Goal: Information Seeking & Learning: Learn about a topic

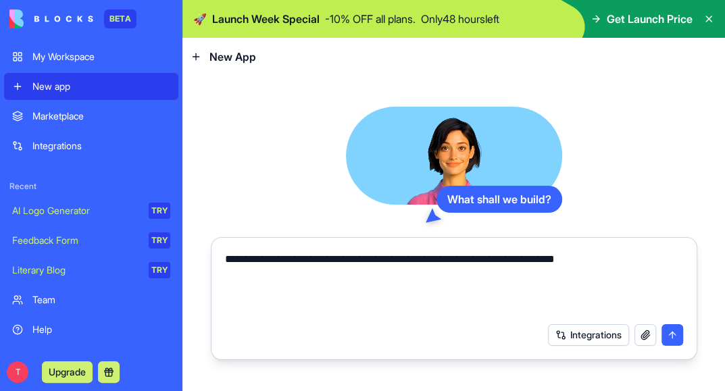
type textarea "**********"
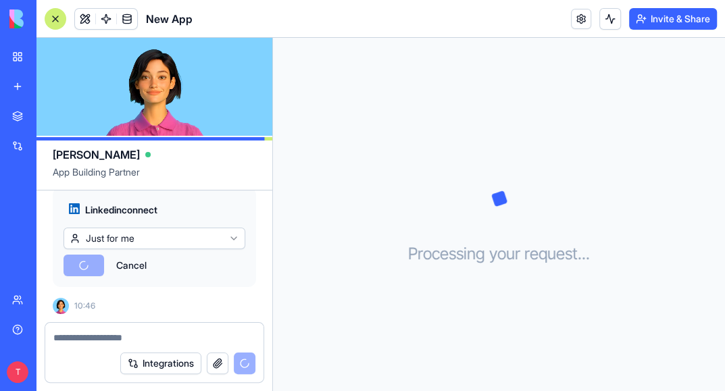
scroll to position [313, 0]
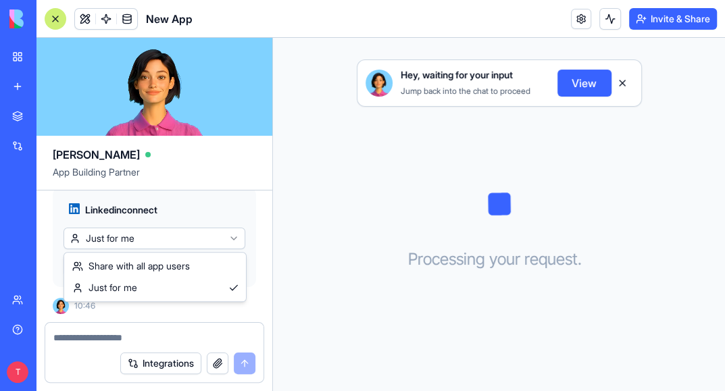
click at [229, 238] on html "BETA My Workspace New app Marketplace Integrations Recent New App AI Logo Gener…" at bounding box center [362, 195] width 725 height 391
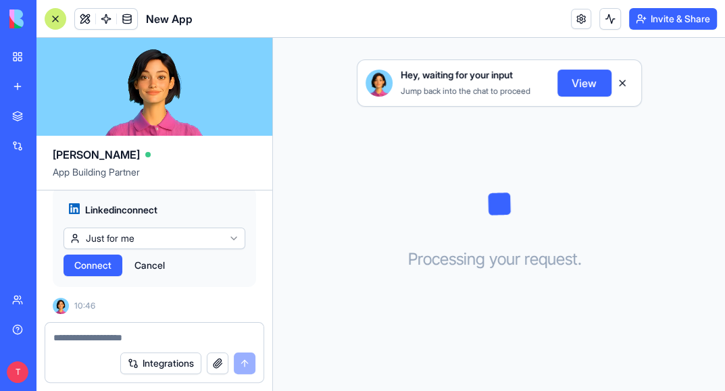
click at [90, 264] on span "Connect" at bounding box center [92, 266] width 37 height 14
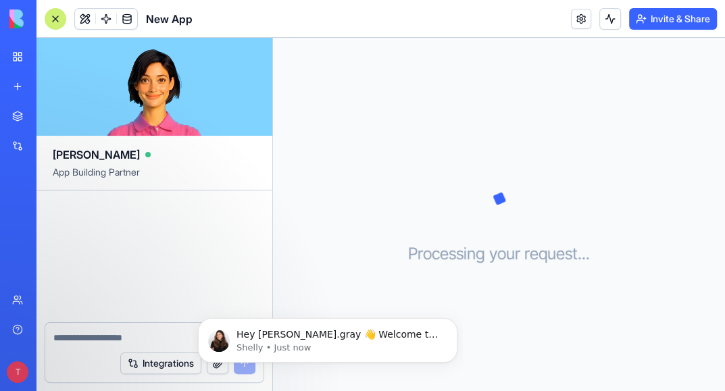
click at [50, 22] on div at bounding box center [56, 19] width 22 height 22
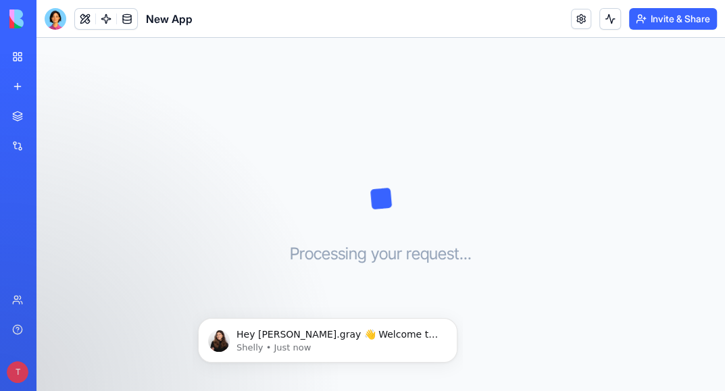
click at [54, 20] on div at bounding box center [56, 19] width 22 height 22
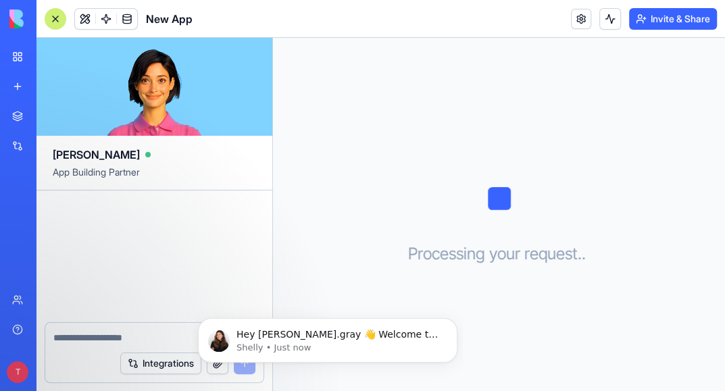
click at [50, 208] on div "New App" at bounding box center [31, 211] width 38 height 14
click at [403, 150] on div "Processing your request . . ." at bounding box center [499, 215] width 452 height 354
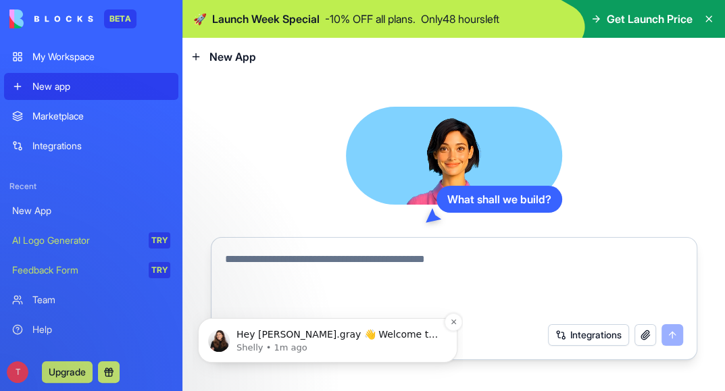
click at [256, 335] on p "Hey [PERSON_NAME].gray 👋 Welcome to Blocks 🙌 I'm here if you have any questions!" at bounding box center [339, 336] width 204 height 14
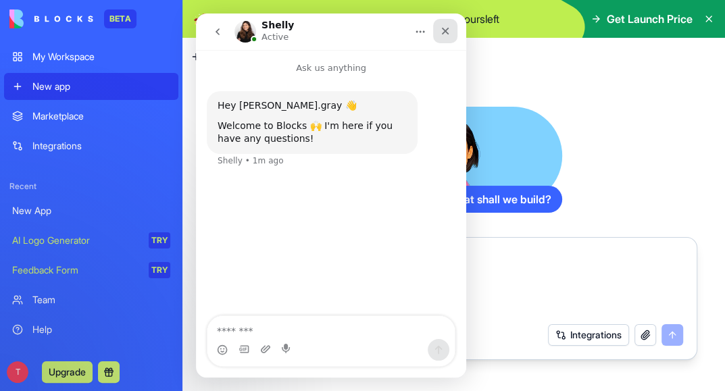
click at [443, 34] on icon "Close" at bounding box center [445, 31] width 11 height 11
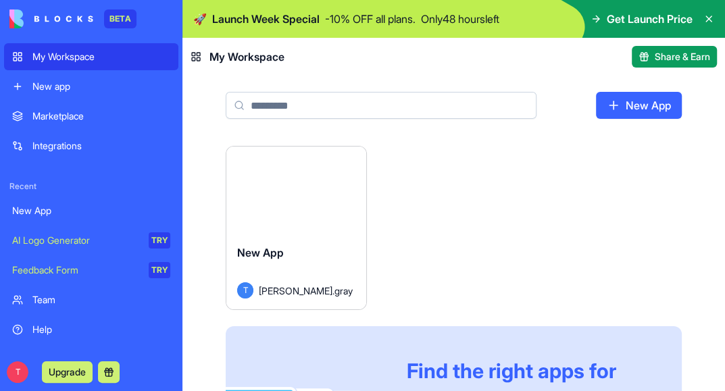
click at [245, 16] on span "Launch Week Special" at bounding box center [265, 19] width 107 height 16
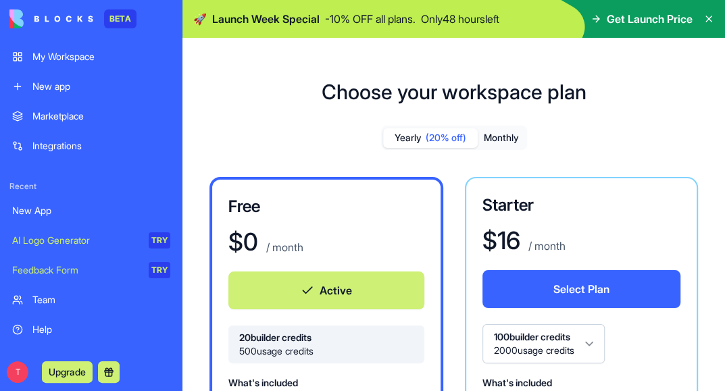
scroll to position [80, 0]
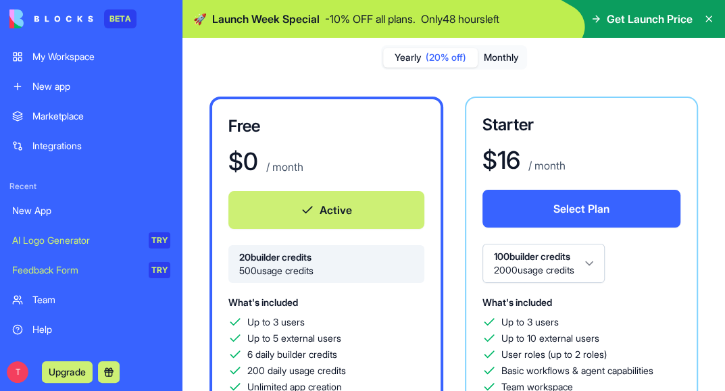
click at [499, 56] on button "Monthly" at bounding box center [501, 58] width 47 height 20
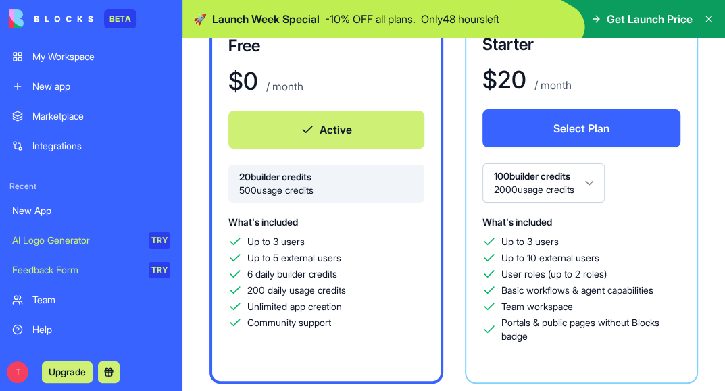
scroll to position [0, 0]
